Goal: Communication & Community: Answer question/provide support

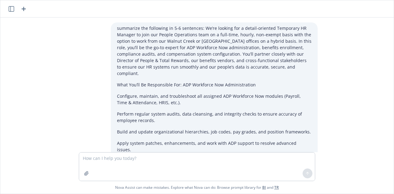
scroll to position [1190, 0]
